Goal: Navigation & Orientation: Find specific page/section

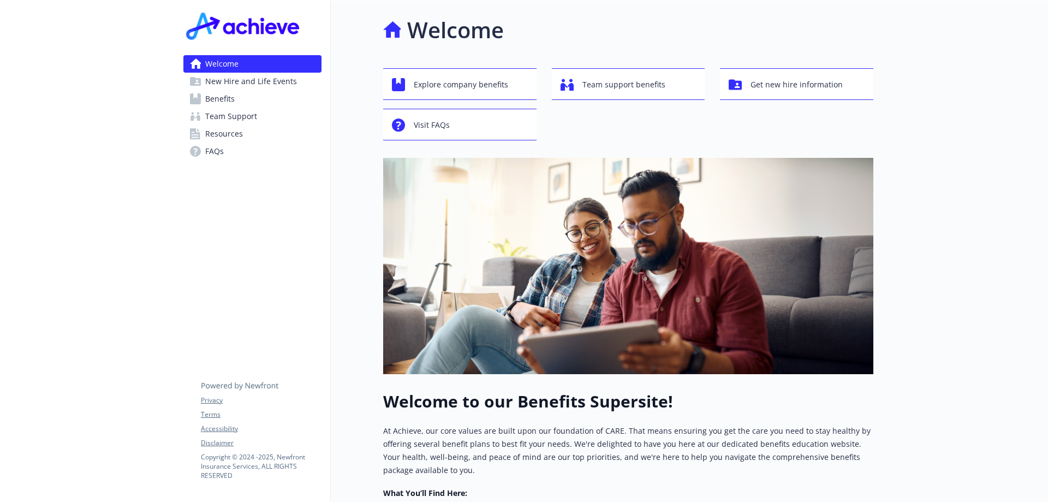
click at [216, 132] on span "Resources" at bounding box center [224, 133] width 38 height 17
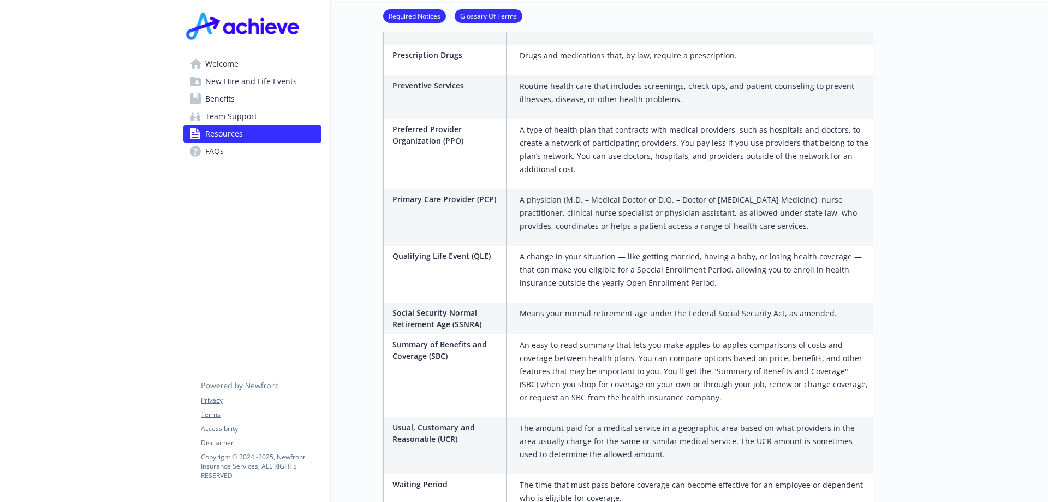
scroll to position [1946, 0]
